Goal: Information Seeking & Learning: Check status

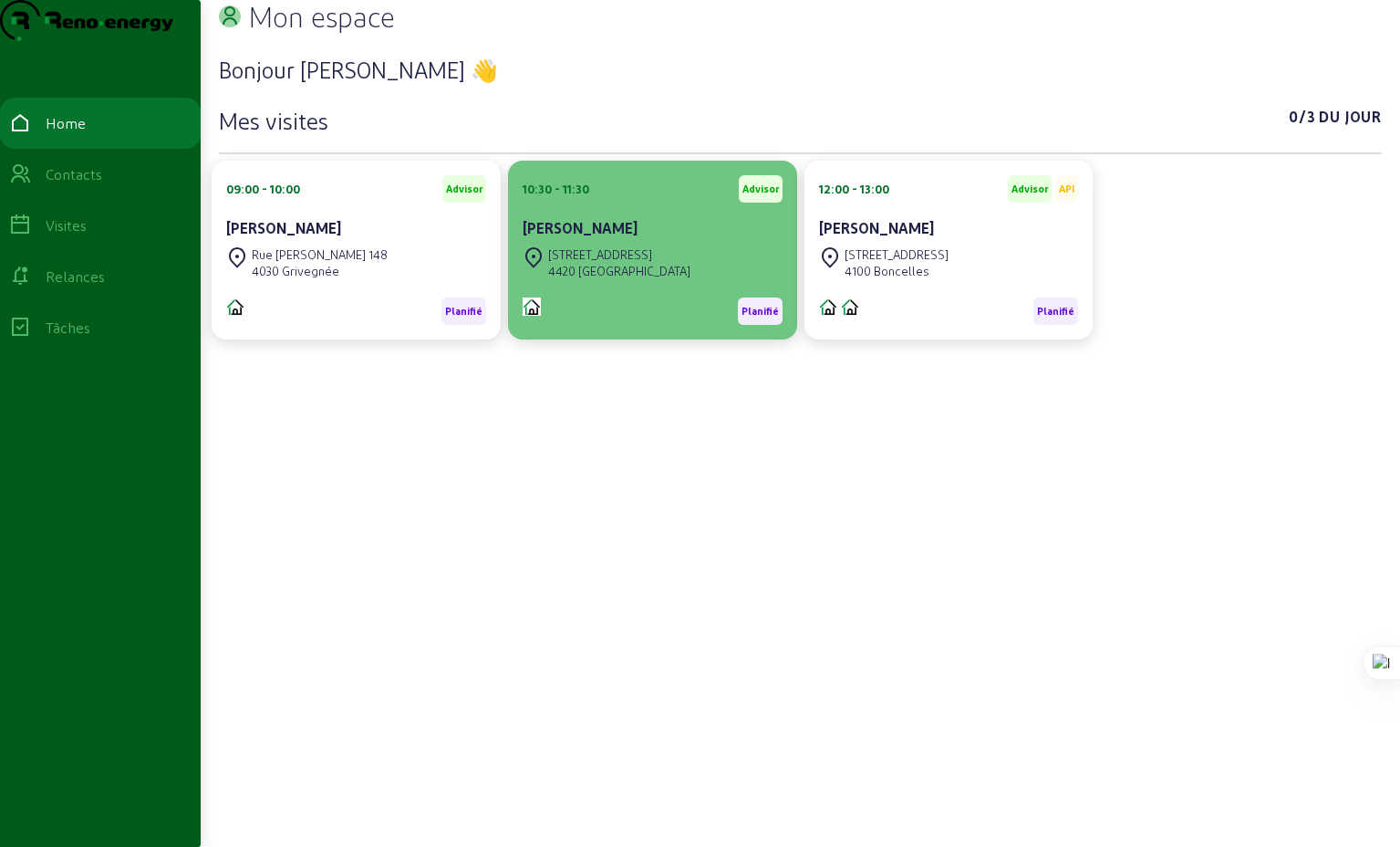
click at [590, 239] on div "[PERSON_NAME]" at bounding box center [653, 228] width 260 height 22
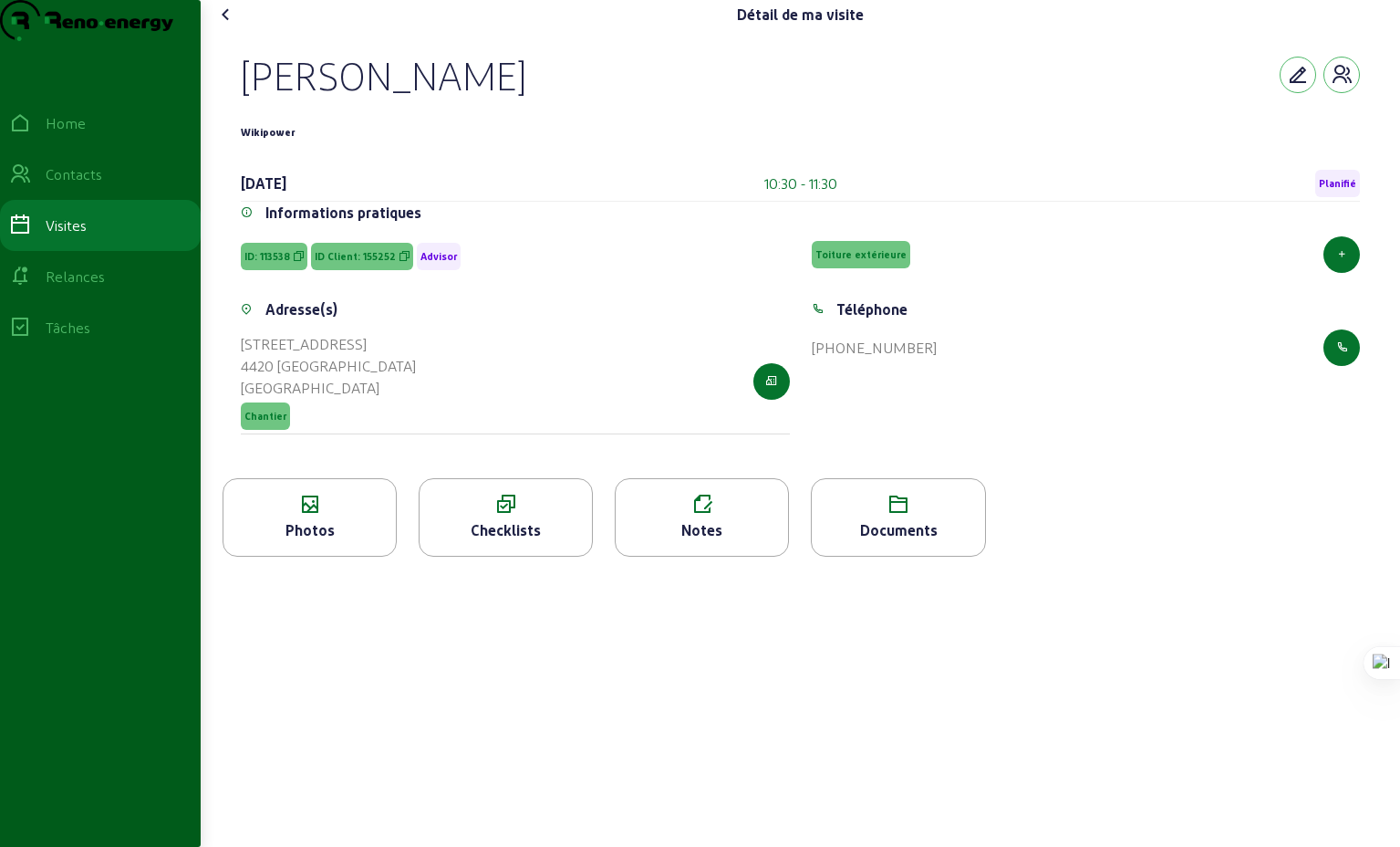
click at [230, 26] on icon at bounding box center [226, 15] width 22 height 22
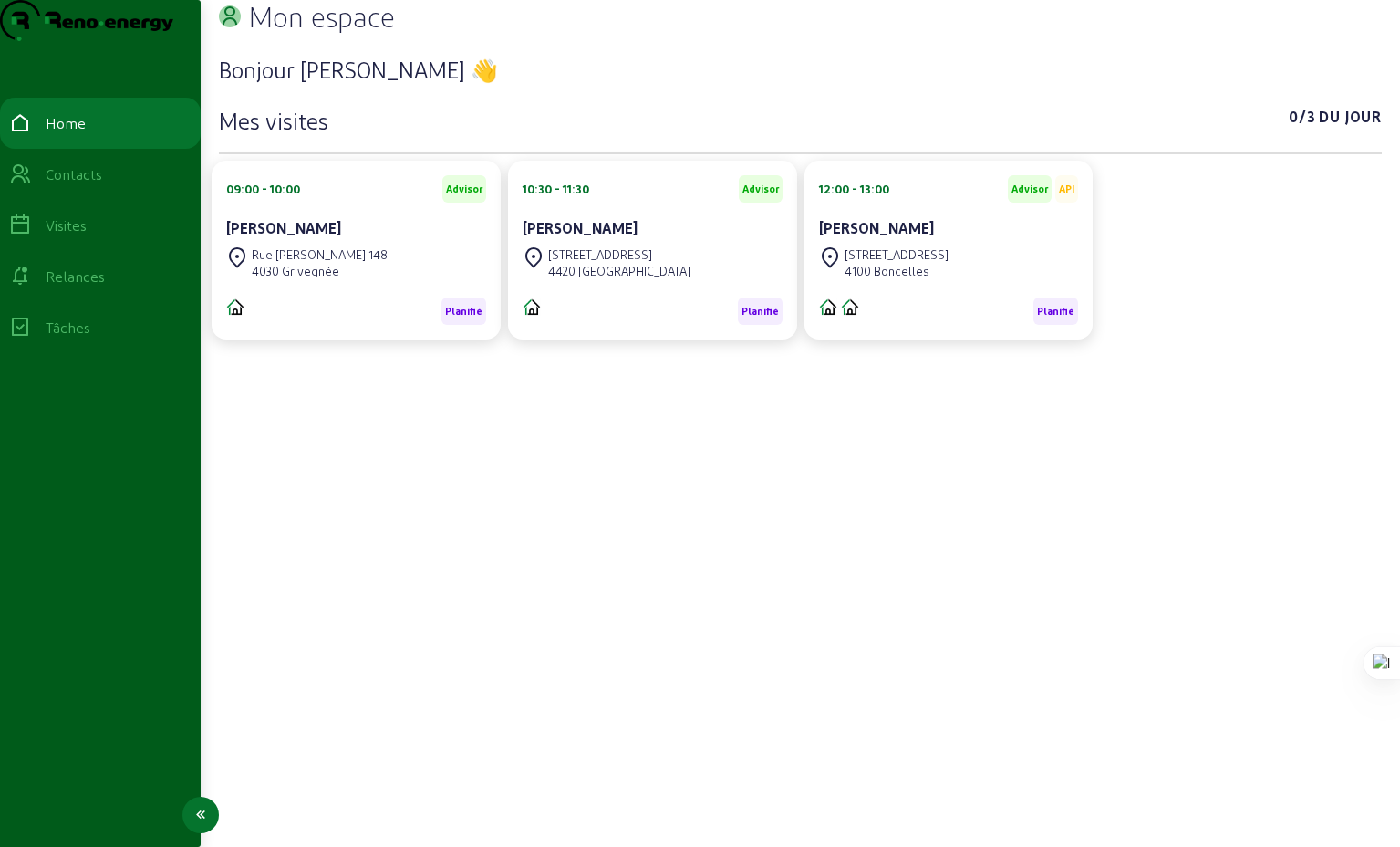
click at [87, 237] on div "Visites" at bounding box center [66, 225] width 41 height 22
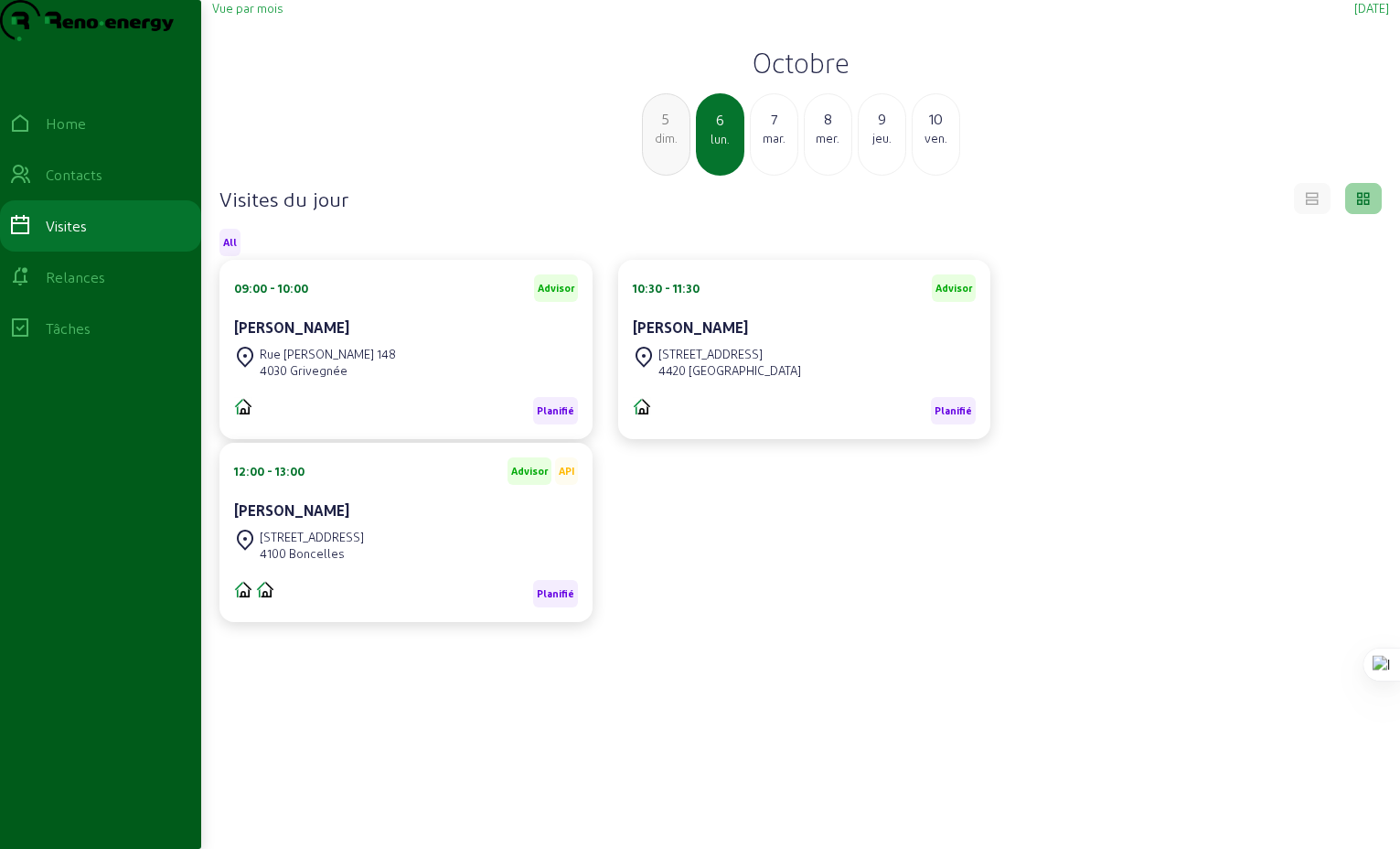
click at [780, 129] on div "7" at bounding box center [774, 119] width 46 height 22
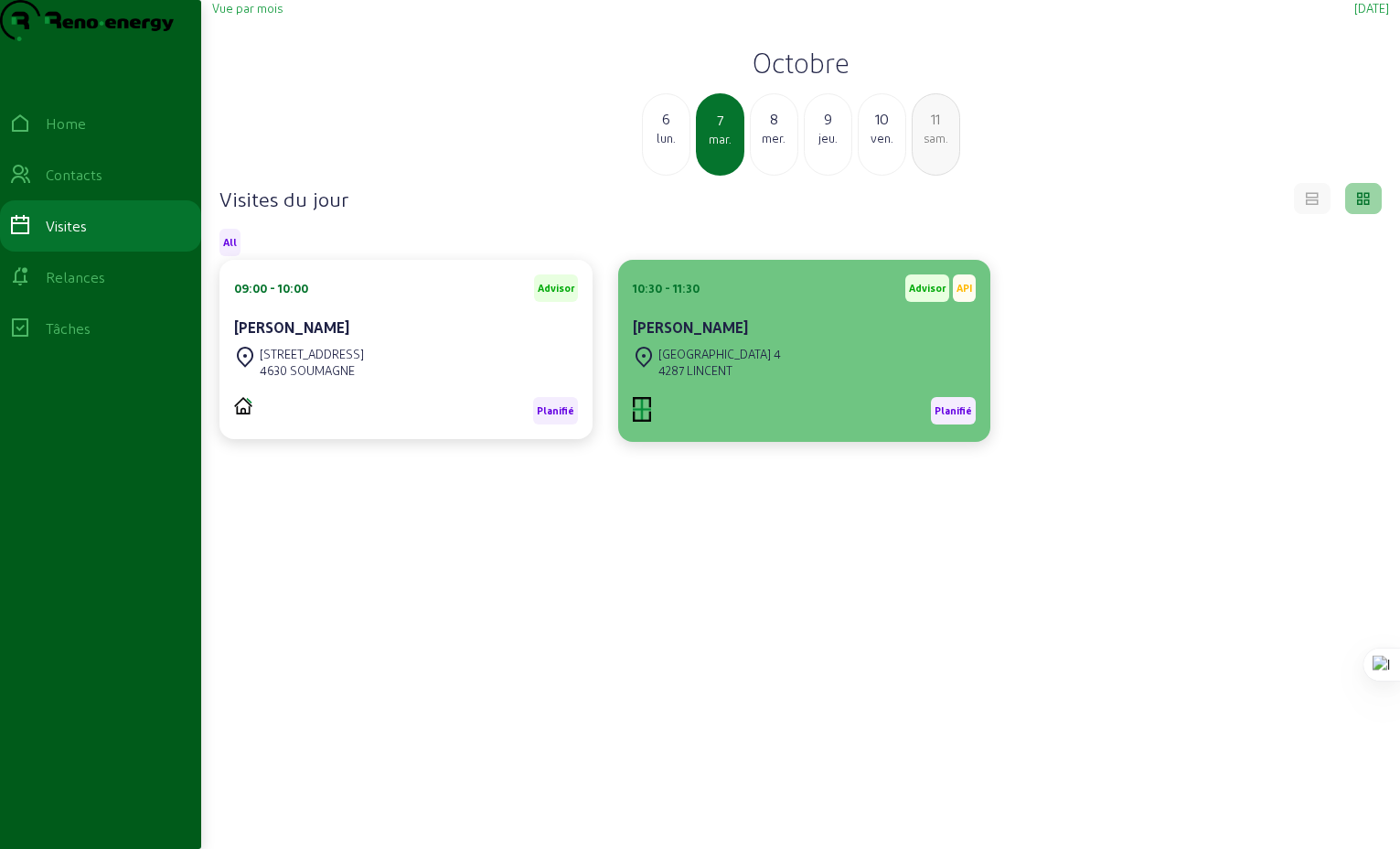
click at [703, 379] on div "4287 LINCENT" at bounding box center [719, 370] width 123 height 17
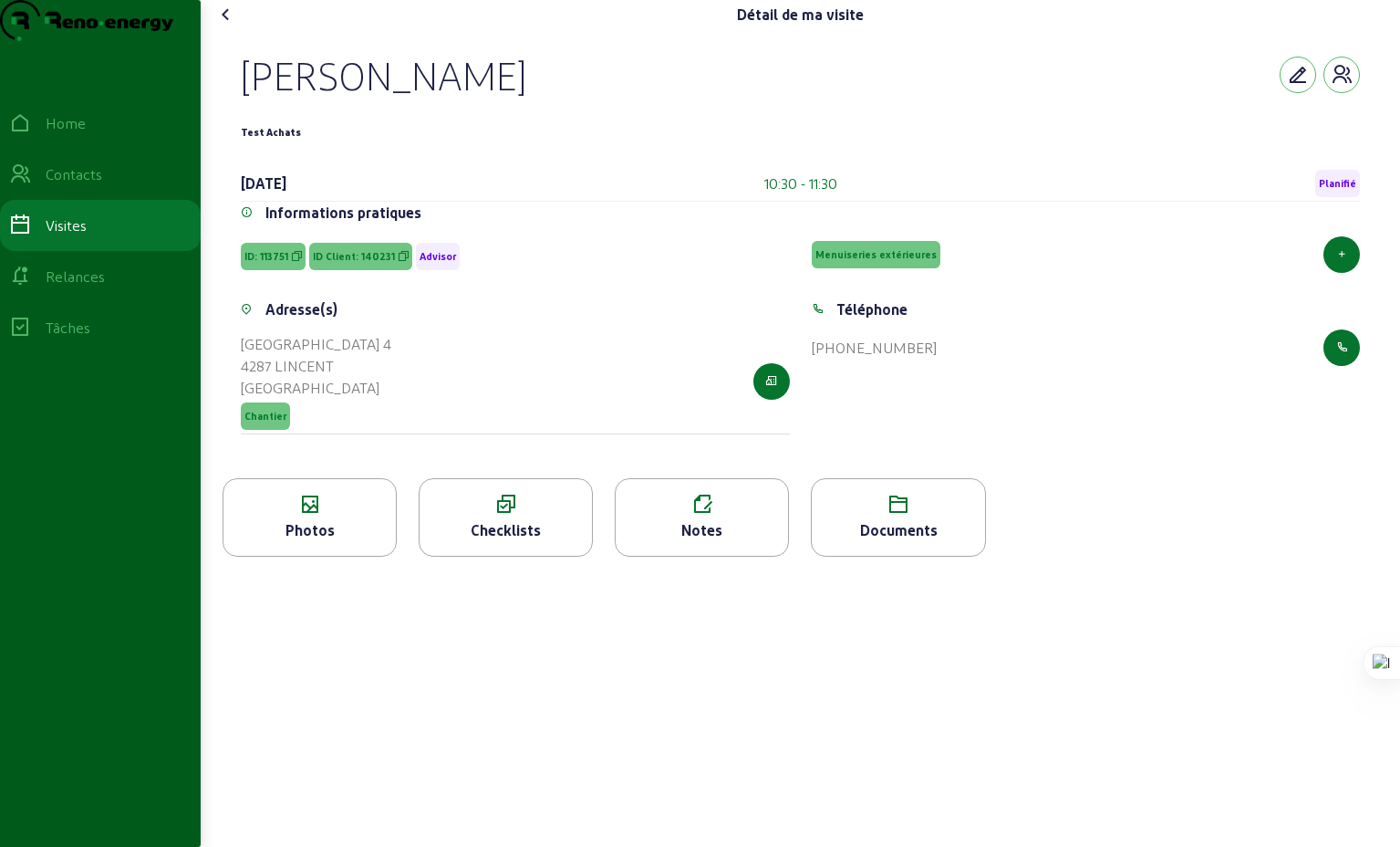
click at [705, 552] on div "Notes" at bounding box center [702, 518] width 175 height 79
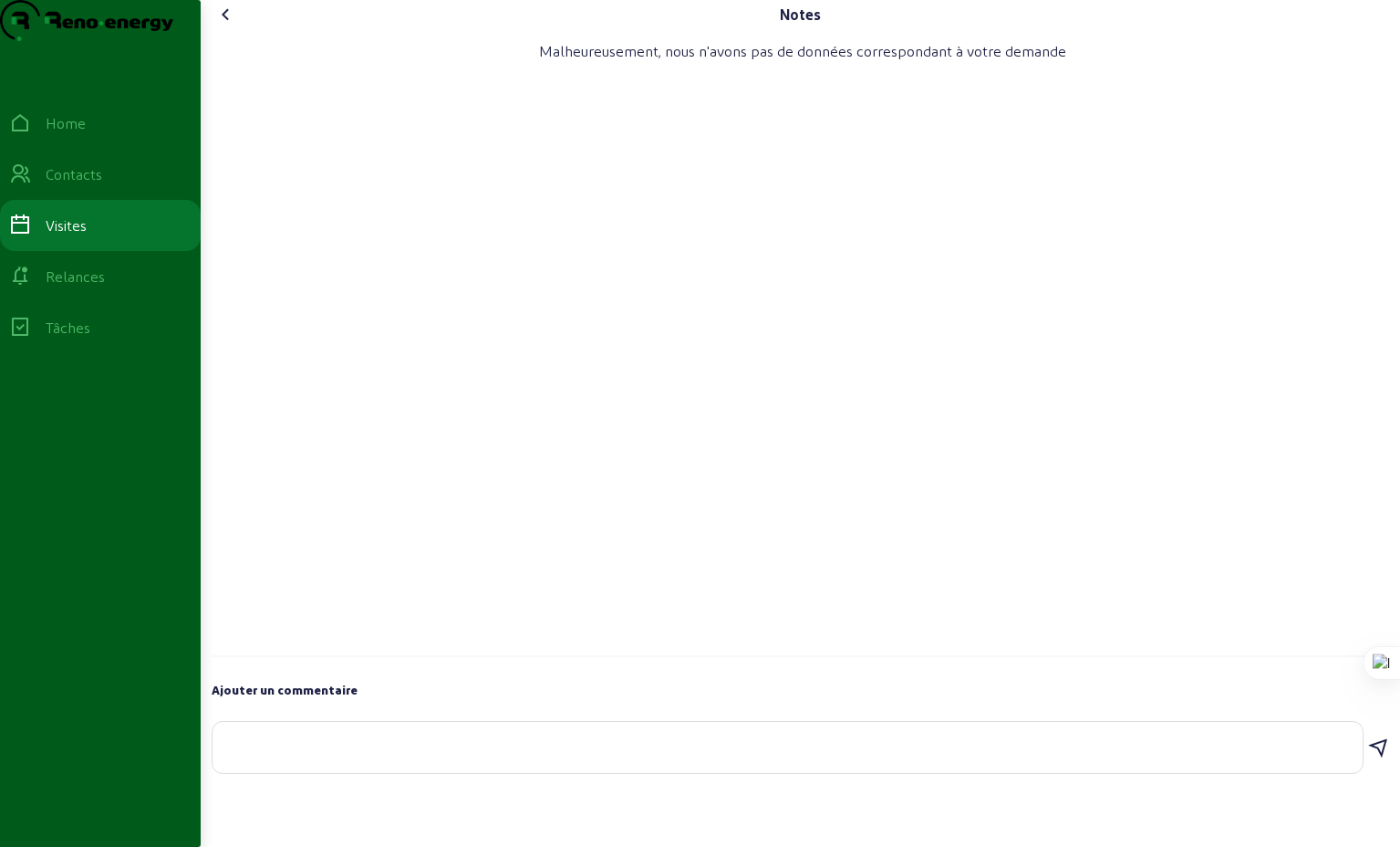
click at [236, 26] on icon at bounding box center [226, 15] width 22 height 22
